Goal: Download file/media

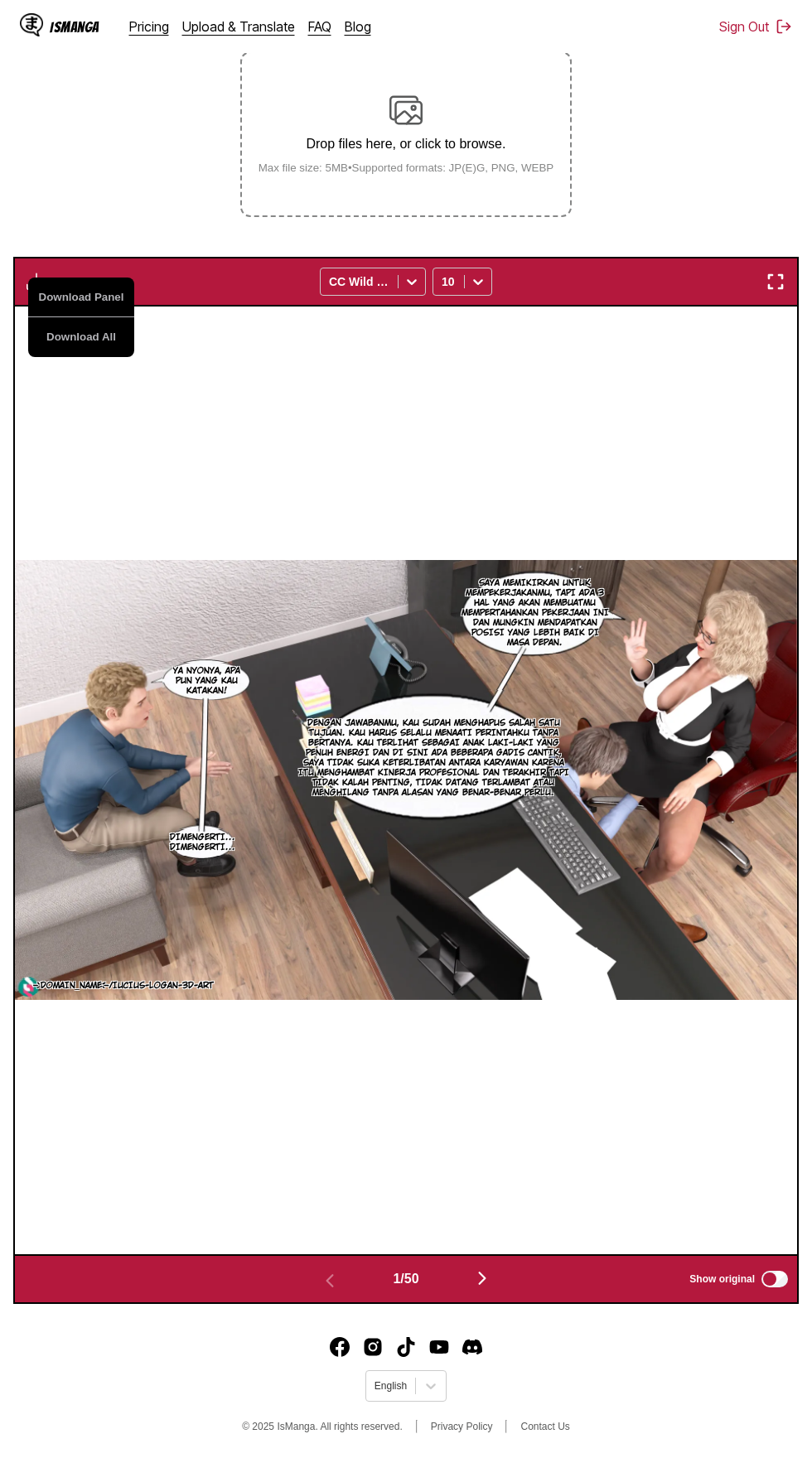
click at [76, 318] on button "Download All" at bounding box center [81, 337] width 106 height 39
